Goal: Navigation & Orientation: Find specific page/section

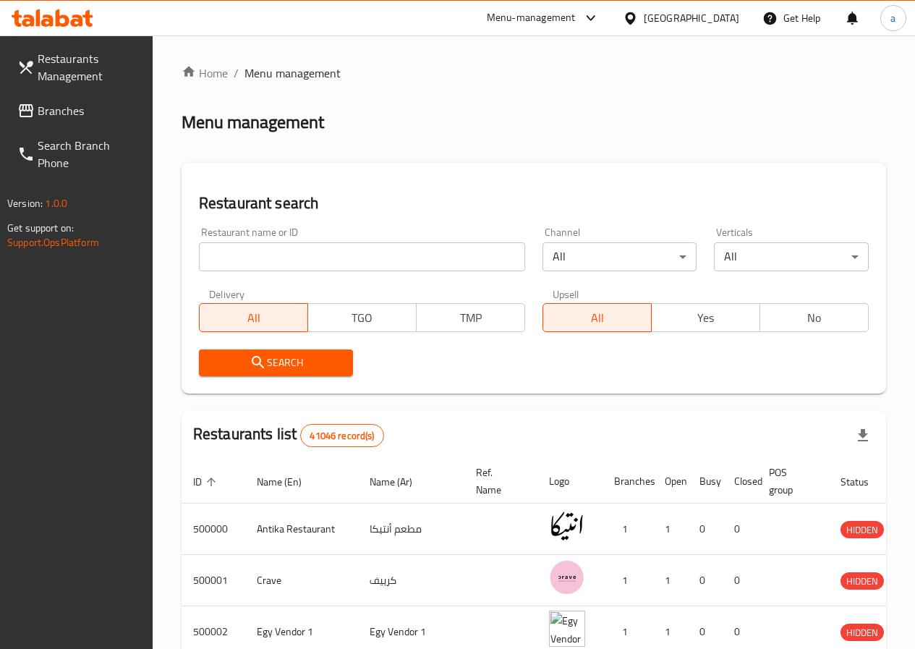
click at [75, 102] on span "Branches" at bounding box center [89, 110] width 103 height 17
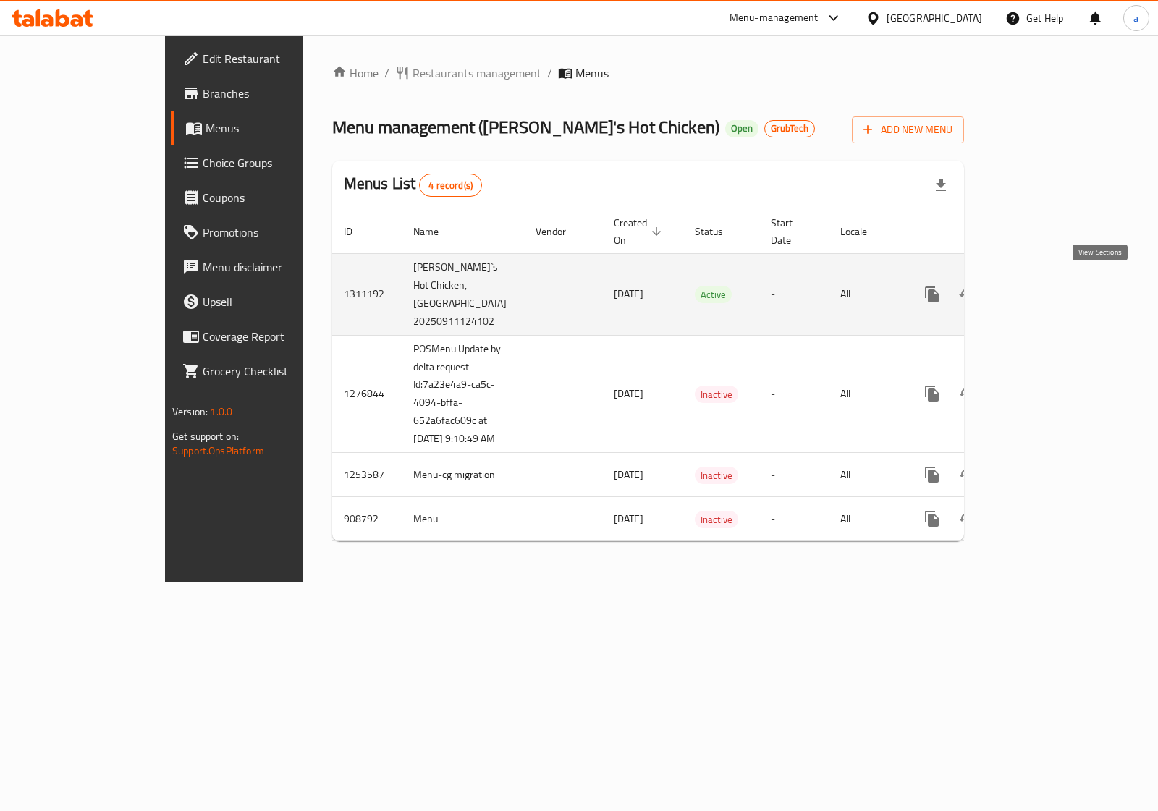
click at [1054, 286] on link "enhanced table" at bounding box center [1036, 294] width 35 height 35
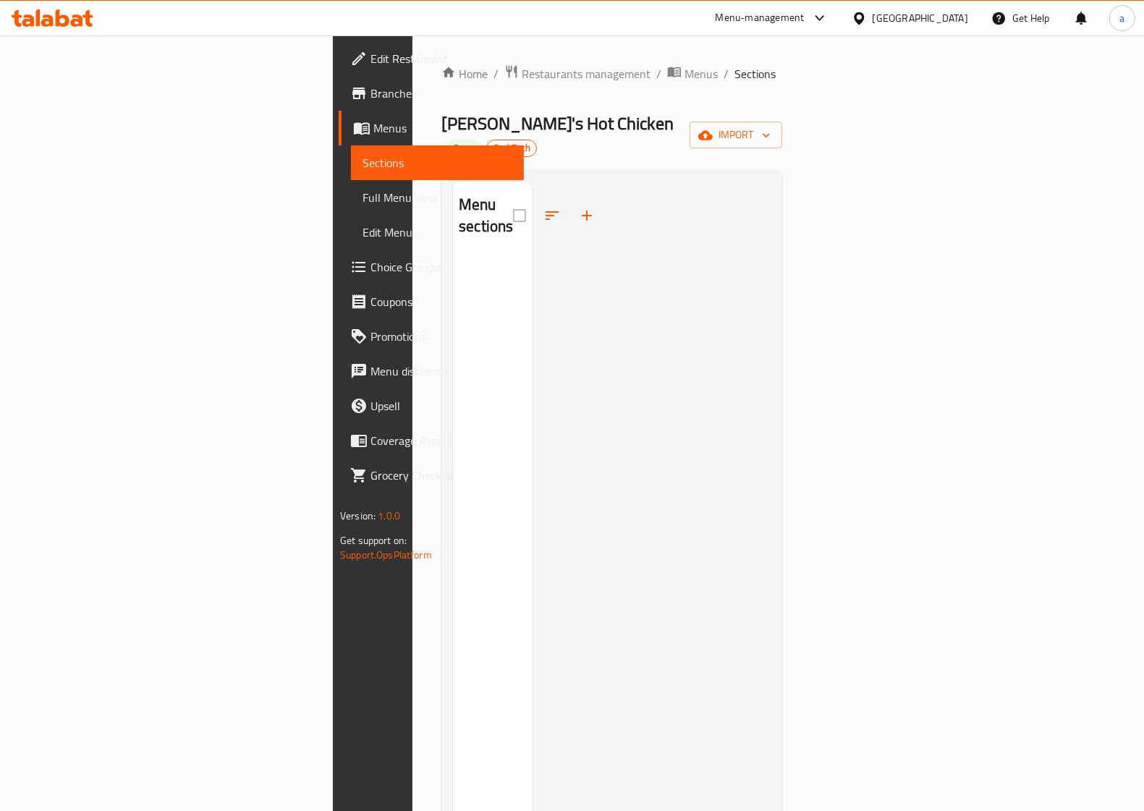
click at [373, 125] on span "Menus" at bounding box center [442, 127] width 139 height 17
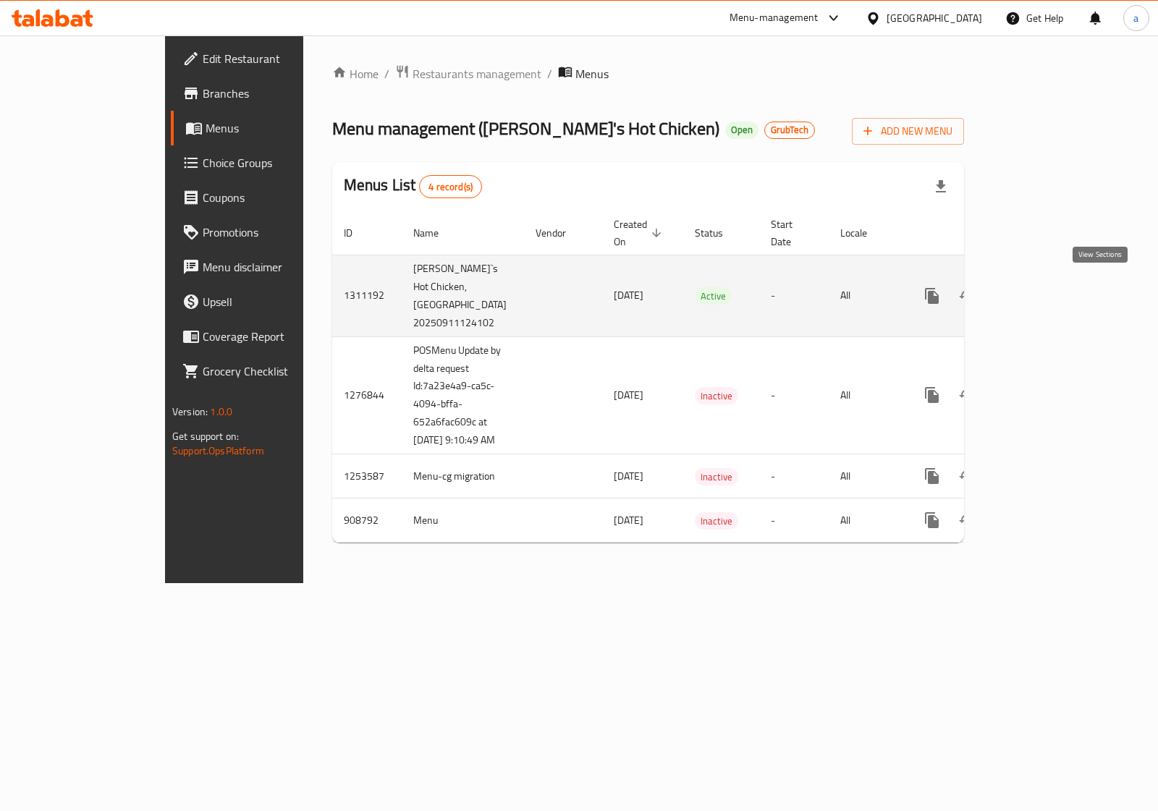
click at [1045, 287] on icon "enhanced table" at bounding box center [1036, 295] width 17 height 17
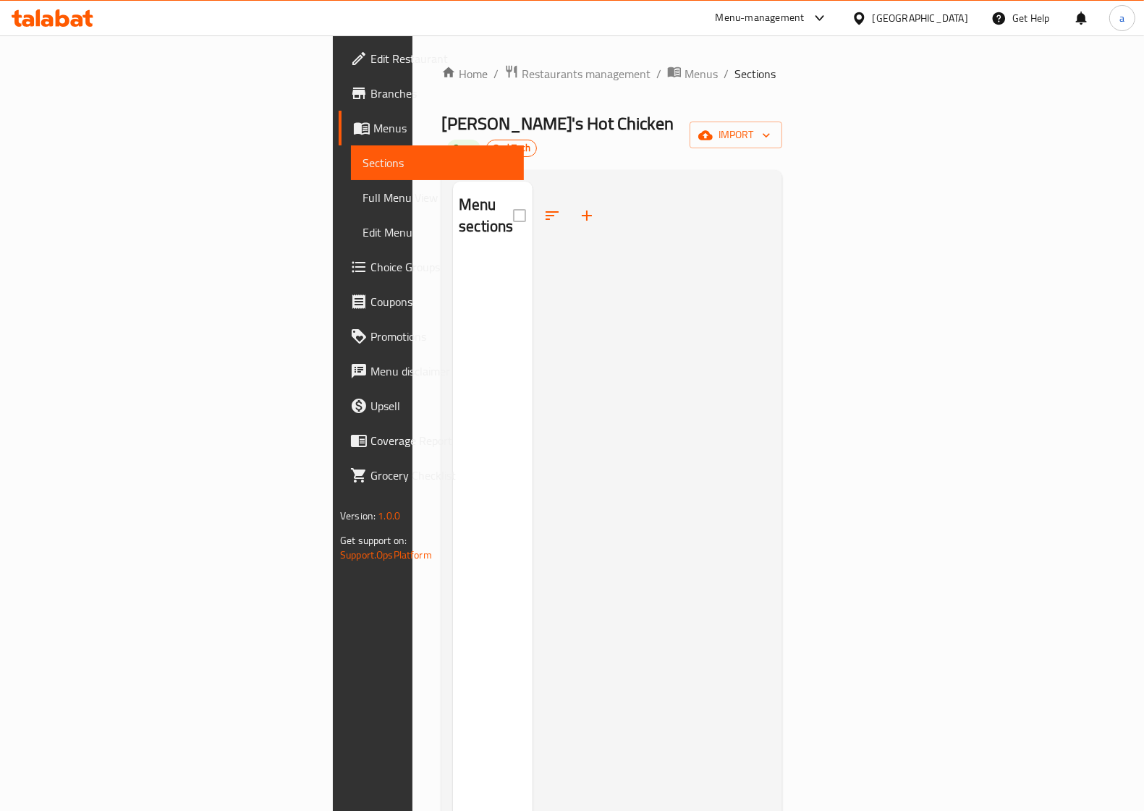
click at [373, 124] on span "Menus" at bounding box center [442, 127] width 139 height 17
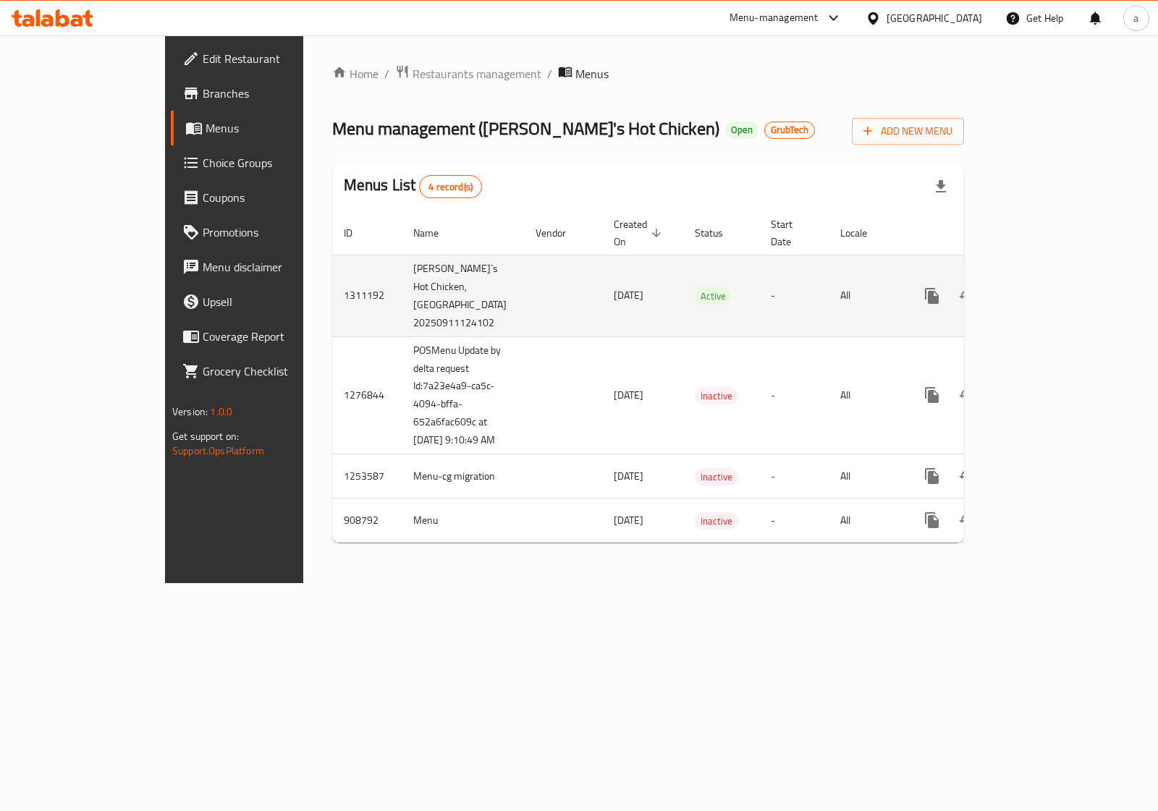
drag, startPoint x: 538, startPoint y: 286, endPoint x: 480, endPoint y: 287, distance: 57.9
click at [602, 287] on td "[DATE]" at bounding box center [642, 296] width 81 height 82
click at [614, 295] on span "[DATE]" at bounding box center [629, 295] width 30 height 19
drag, startPoint x: 539, startPoint y: 294, endPoint x: 486, endPoint y: 289, distance: 53.0
click at [602, 289] on td "[DATE]" at bounding box center [642, 296] width 81 height 82
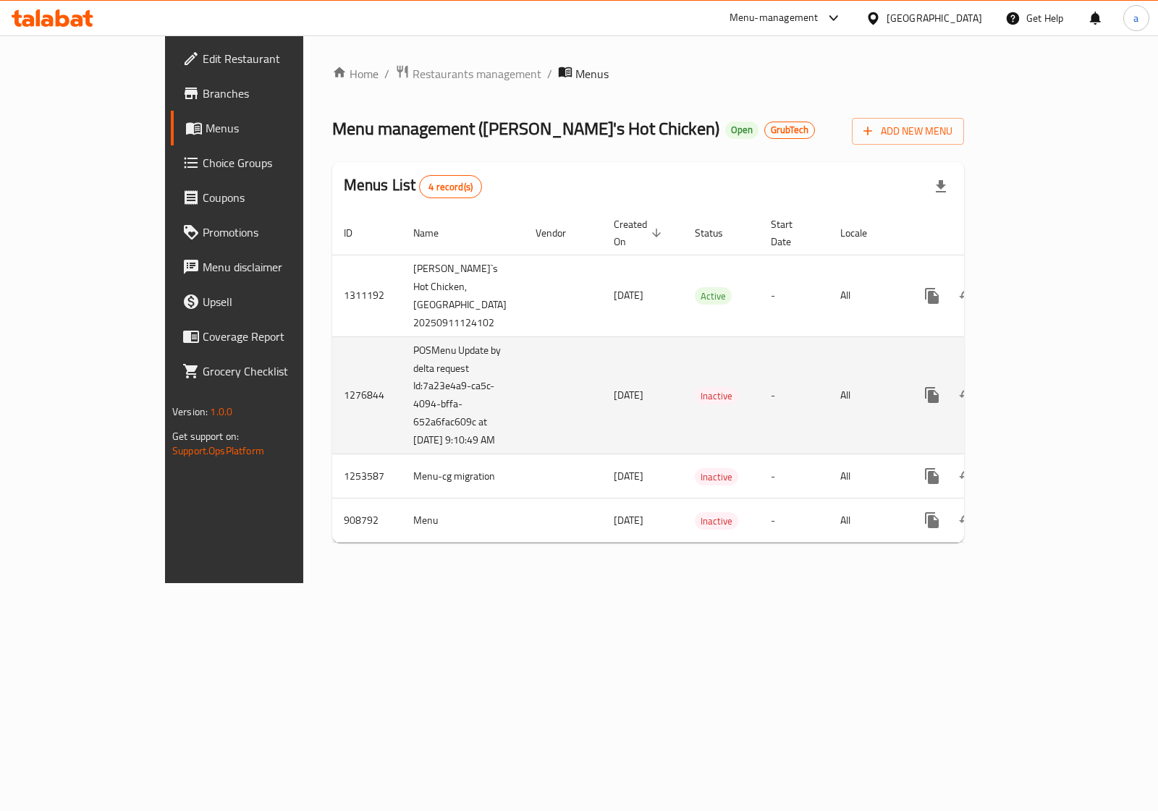
drag, startPoint x: 550, startPoint y: 397, endPoint x: 487, endPoint y: 397, distance: 63.0
click at [602, 397] on td "[DATE]" at bounding box center [642, 396] width 81 height 118
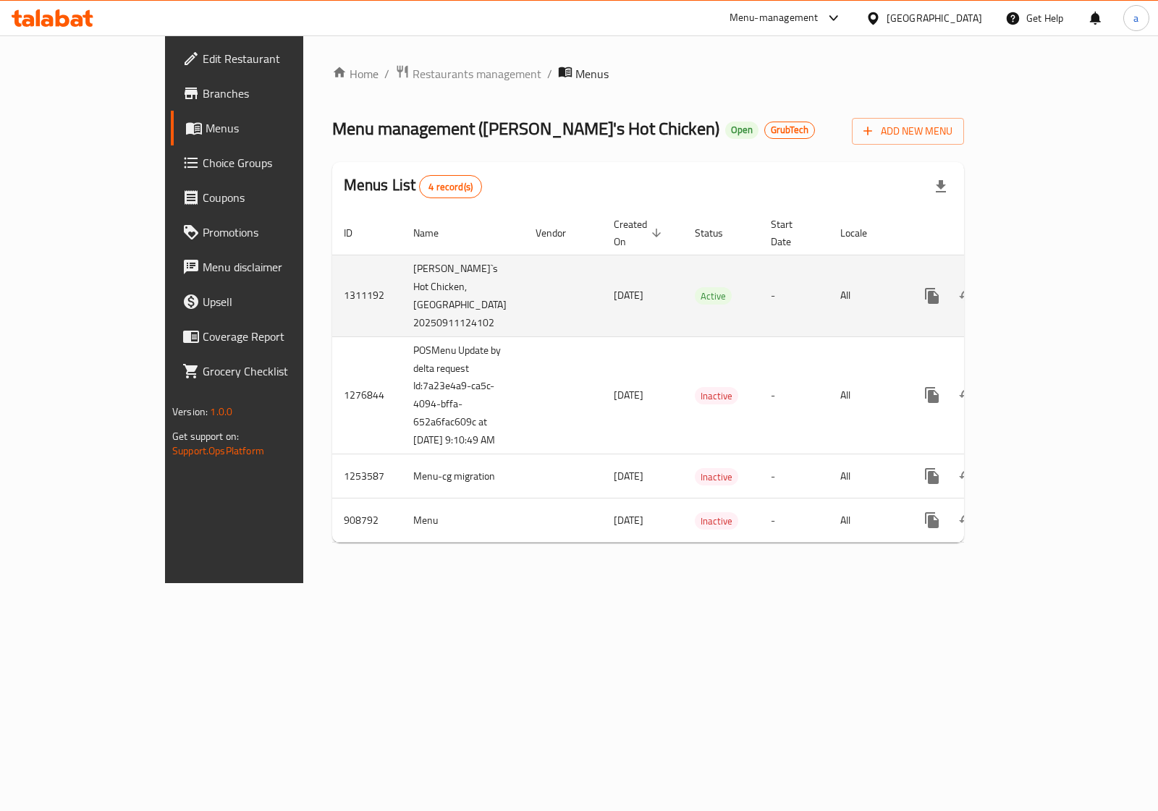
drag, startPoint x: 541, startPoint y: 290, endPoint x: 489, endPoint y: 286, distance: 52.3
click at [614, 286] on span "[DATE]" at bounding box center [629, 295] width 30 height 19
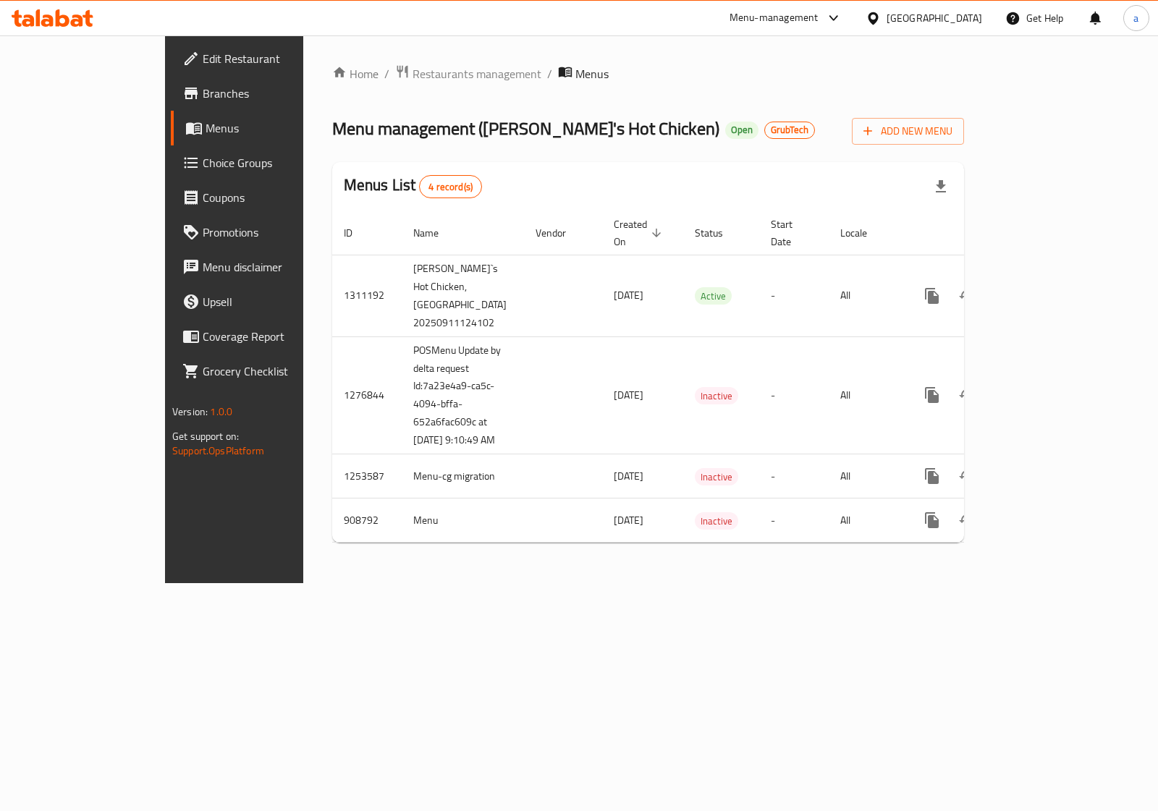
click at [203, 91] on span "Branches" at bounding box center [275, 93] width 144 height 17
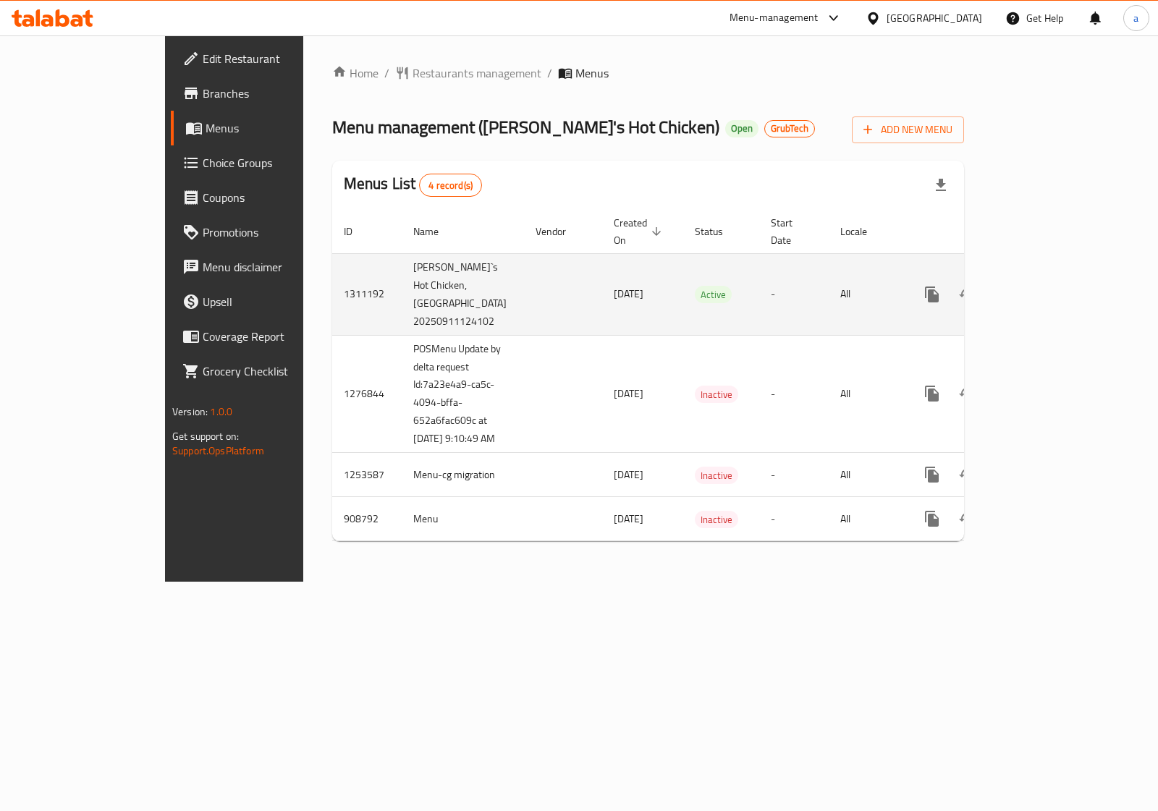
click at [1045, 287] on icon "enhanced table" at bounding box center [1036, 294] width 17 height 17
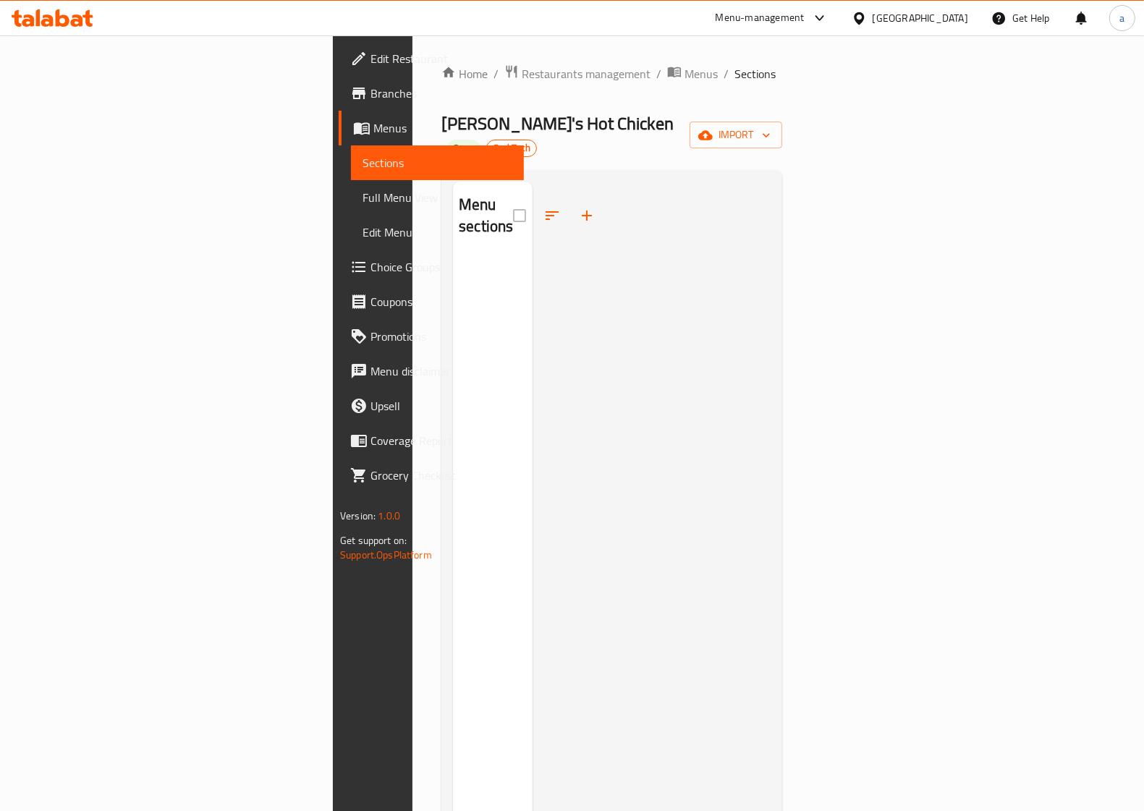
click at [373, 130] on span "Menus" at bounding box center [442, 127] width 139 height 17
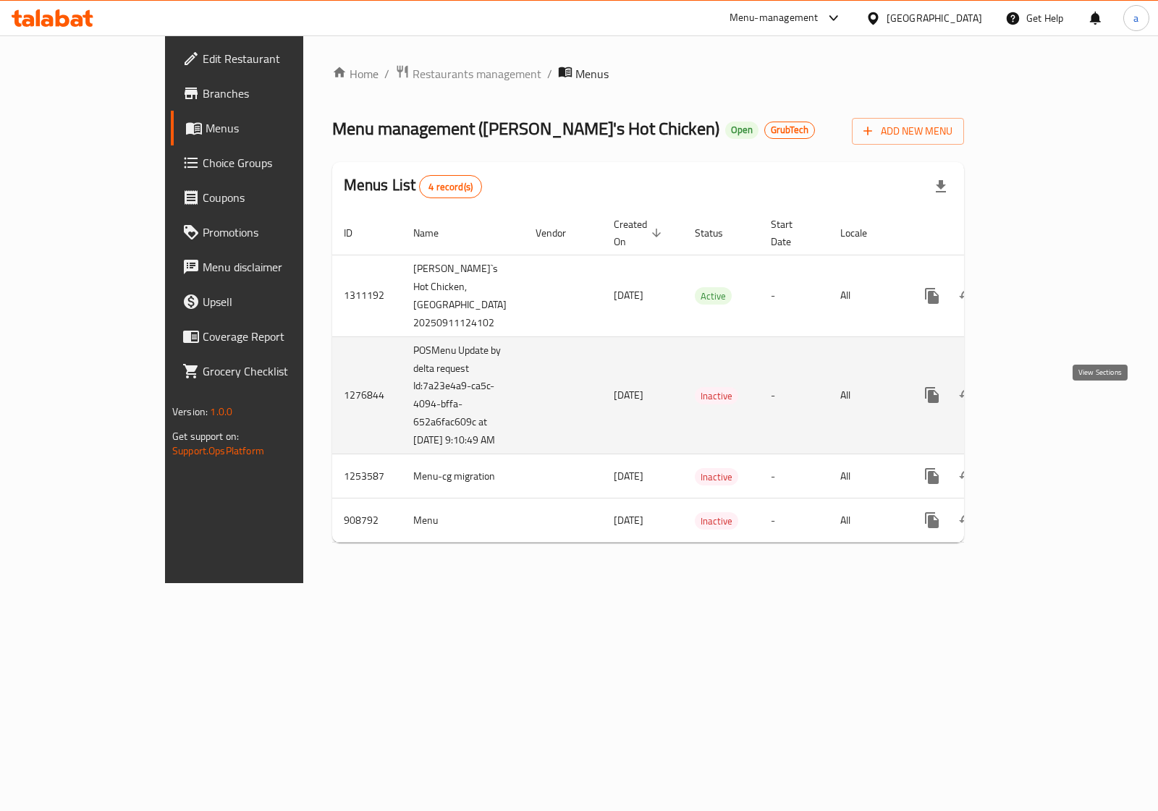
click at [1045, 404] on icon "enhanced table" at bounding box center [1036, 394] width 17 height 17
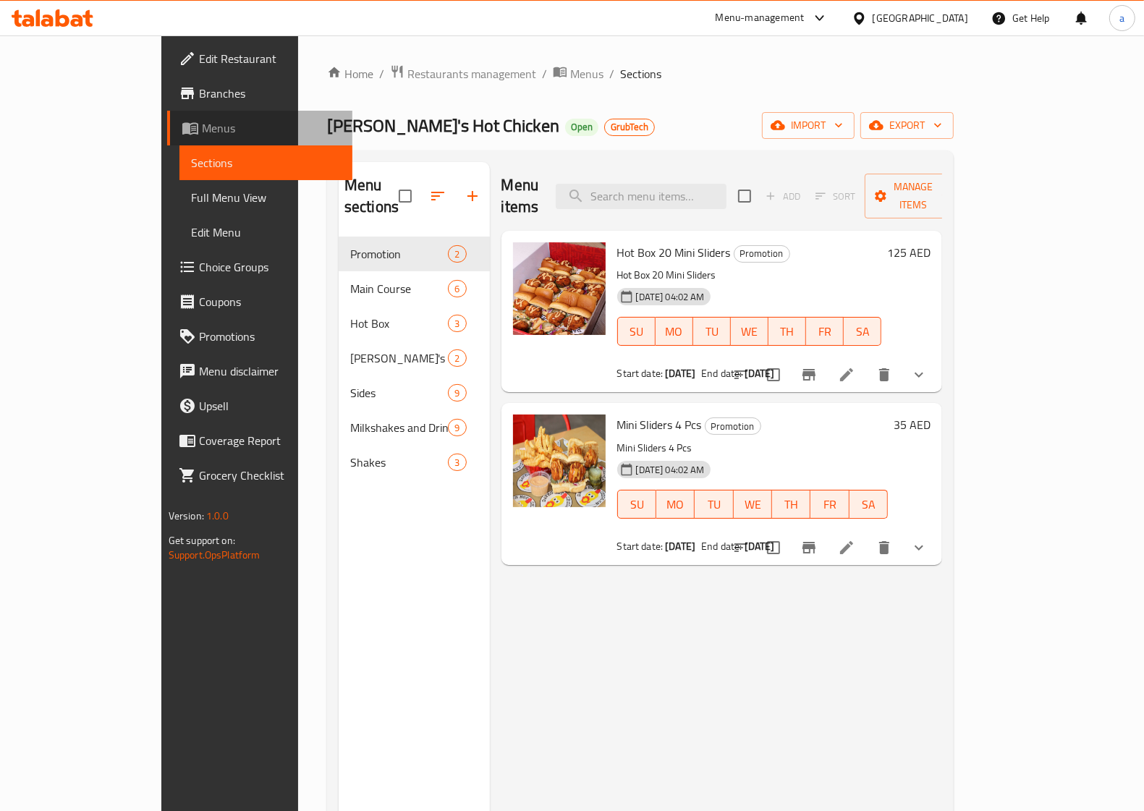
click at [202, 121] on span "Menus" at bounding box center [271, 127] width 139 height 17
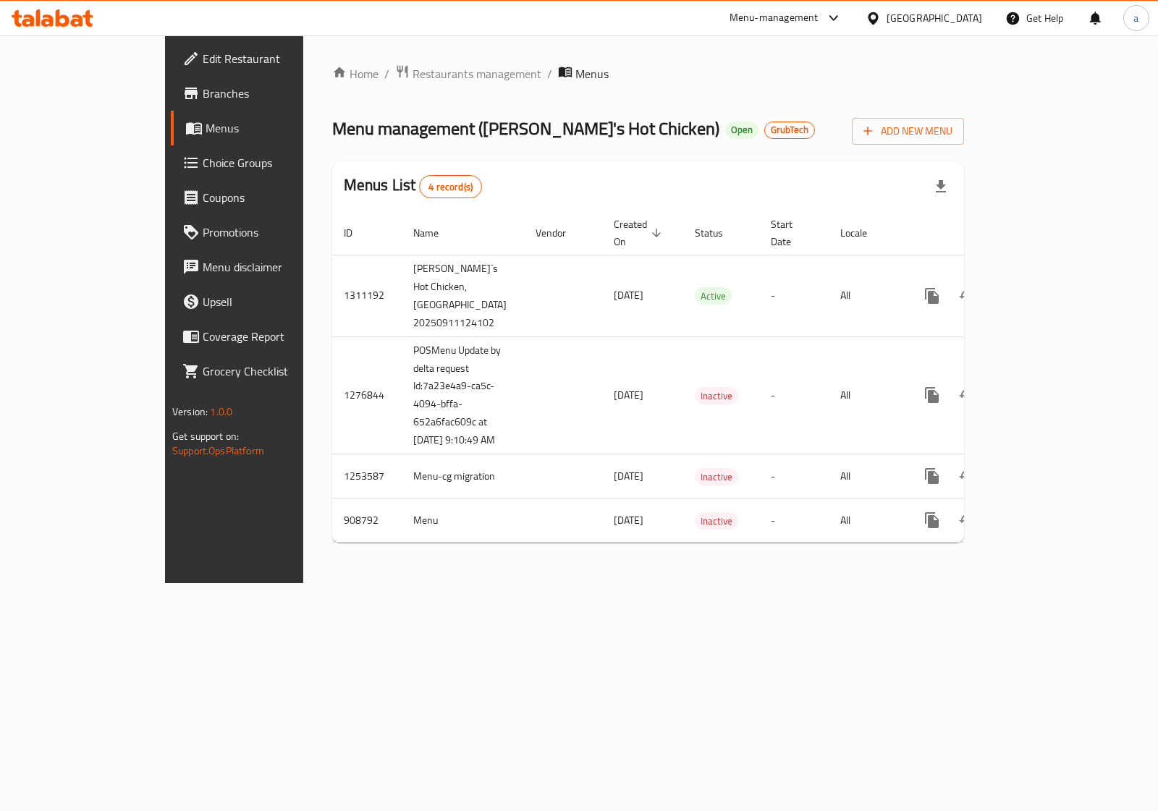
click at [171, 106] on link "Branches" at bounding box center [264, 93] width 187 height 35
